Goal: Task Accomplishment & Management: Manage account settings

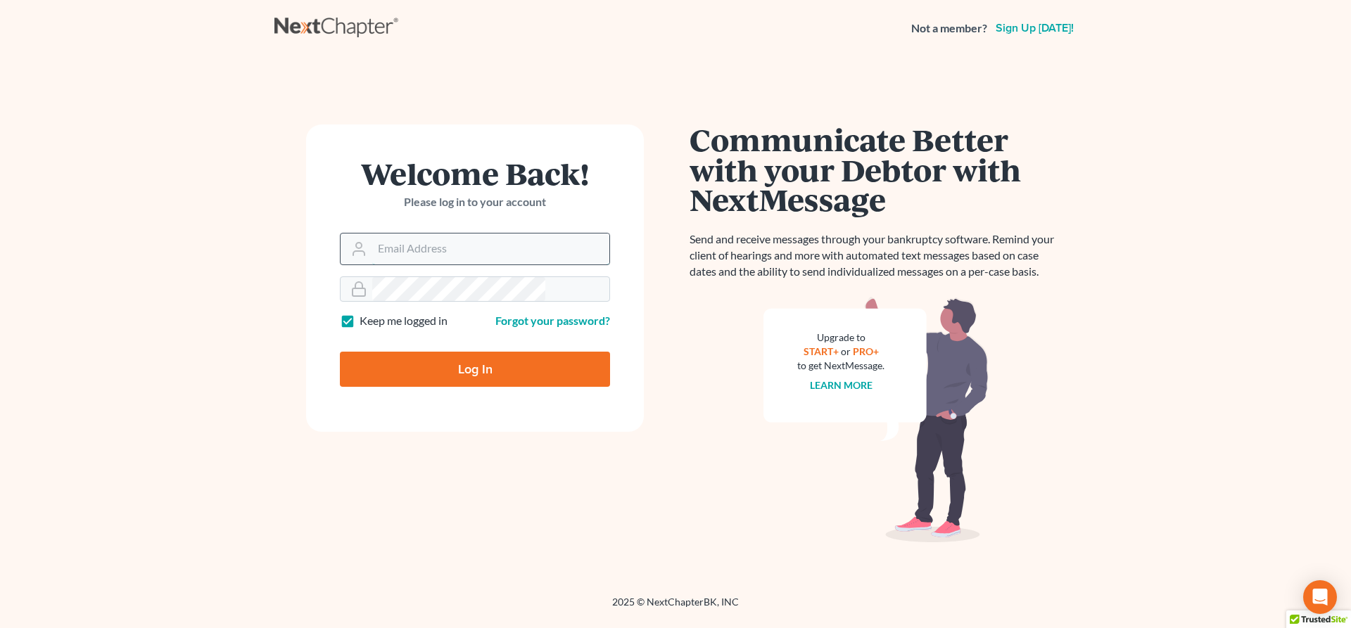
click at [422, 234] on input "Email Address" at bounding box center [490, 249] width 237 height 31
type input "[EMAIL_ADDRESS][DOMAIN_NAME]"
click at [465, 352] on input "Log In" at bounding box center [475, 369] width 270 height 35
type input "Thinking..."
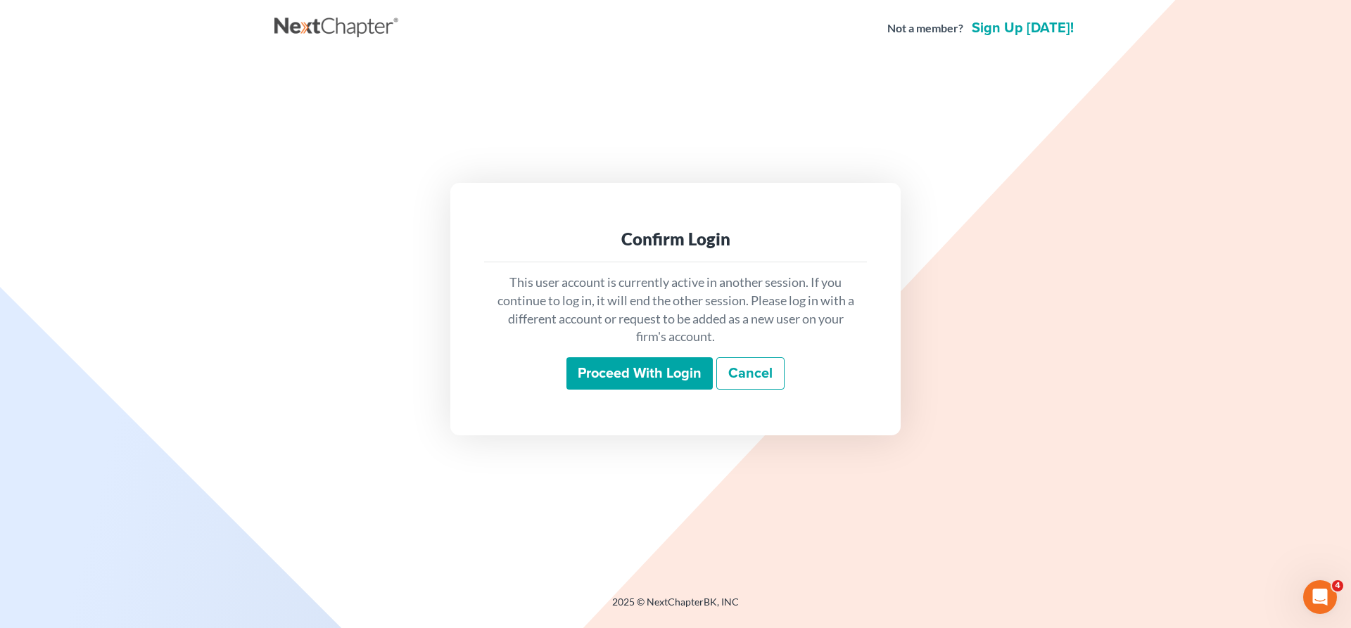
click at [666, 357] on input "Proceed with login" at bounding box center [639, 373] width 146 height 32
